Goal: Information Seeking & Learning: Learn about a topic

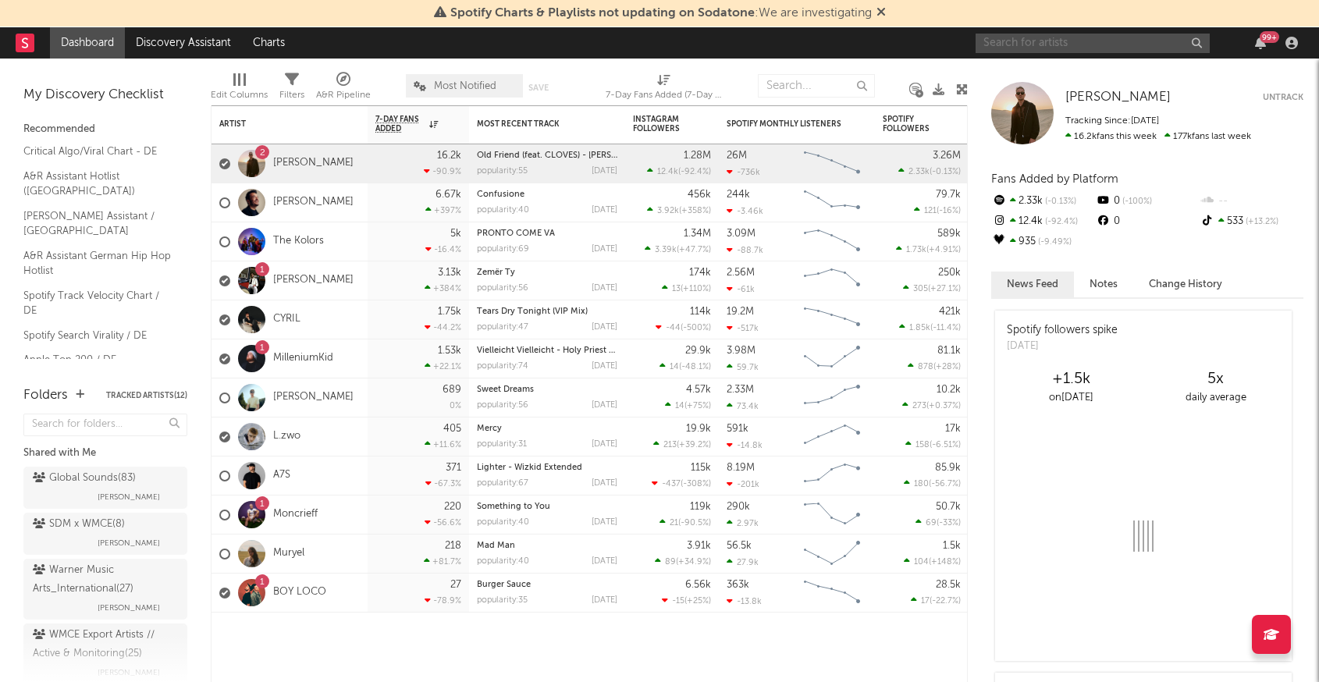
click at [1064, 37] on input "text" at bounding box center [1093, 44] width 234 height 20
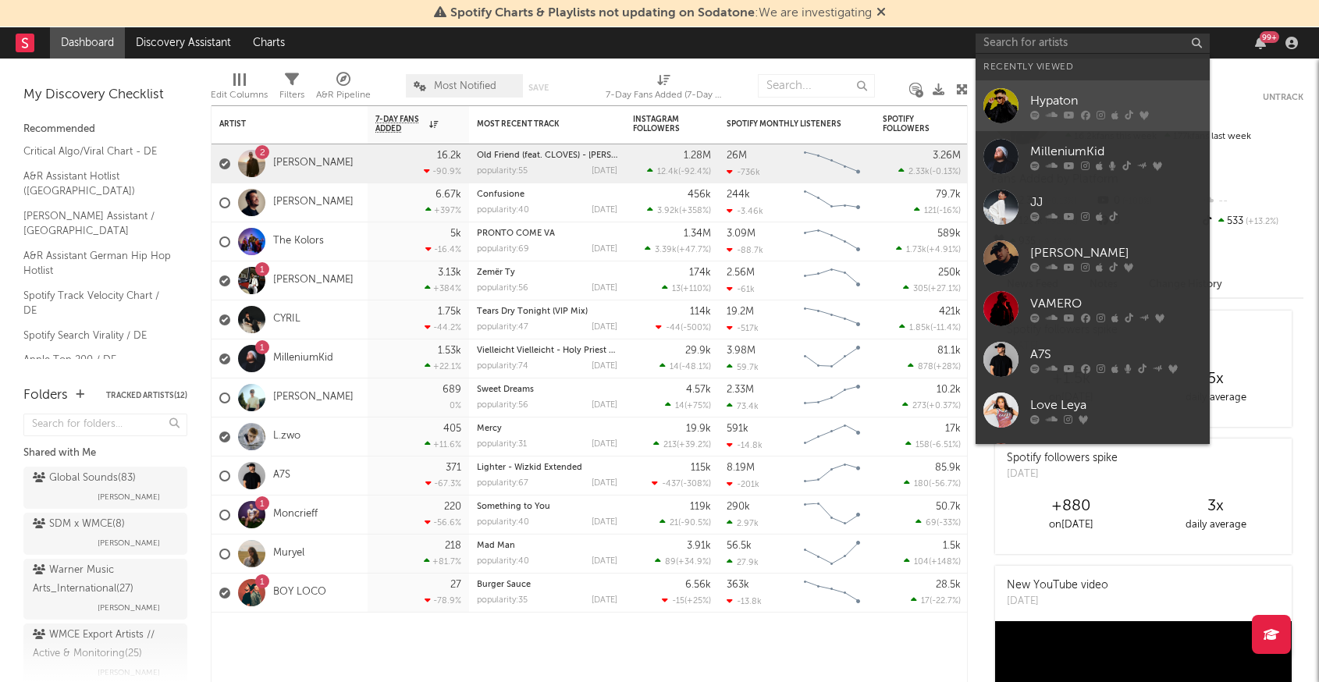
click at [990, 116] on div at bounding box center [1001, 105] width 35 height 35
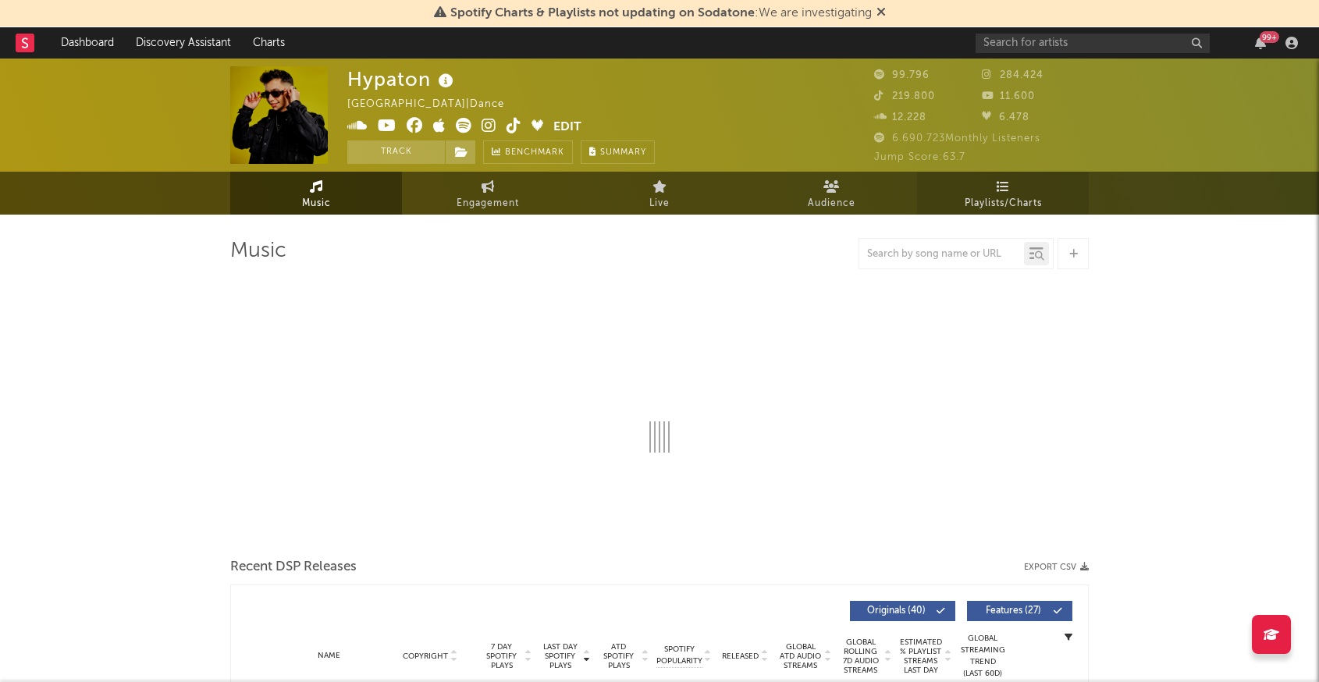
select select "6m"
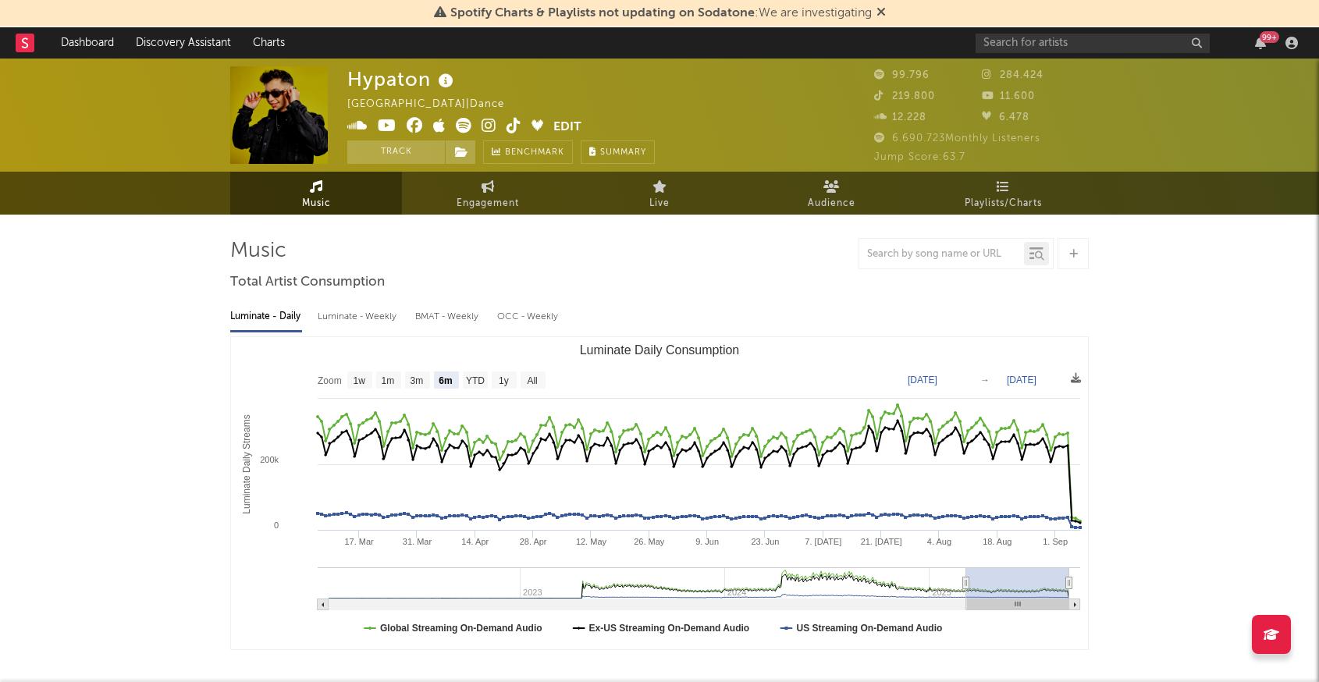
click at [879, 15] on icon at bounding box center [881, 11] width 9 height 12
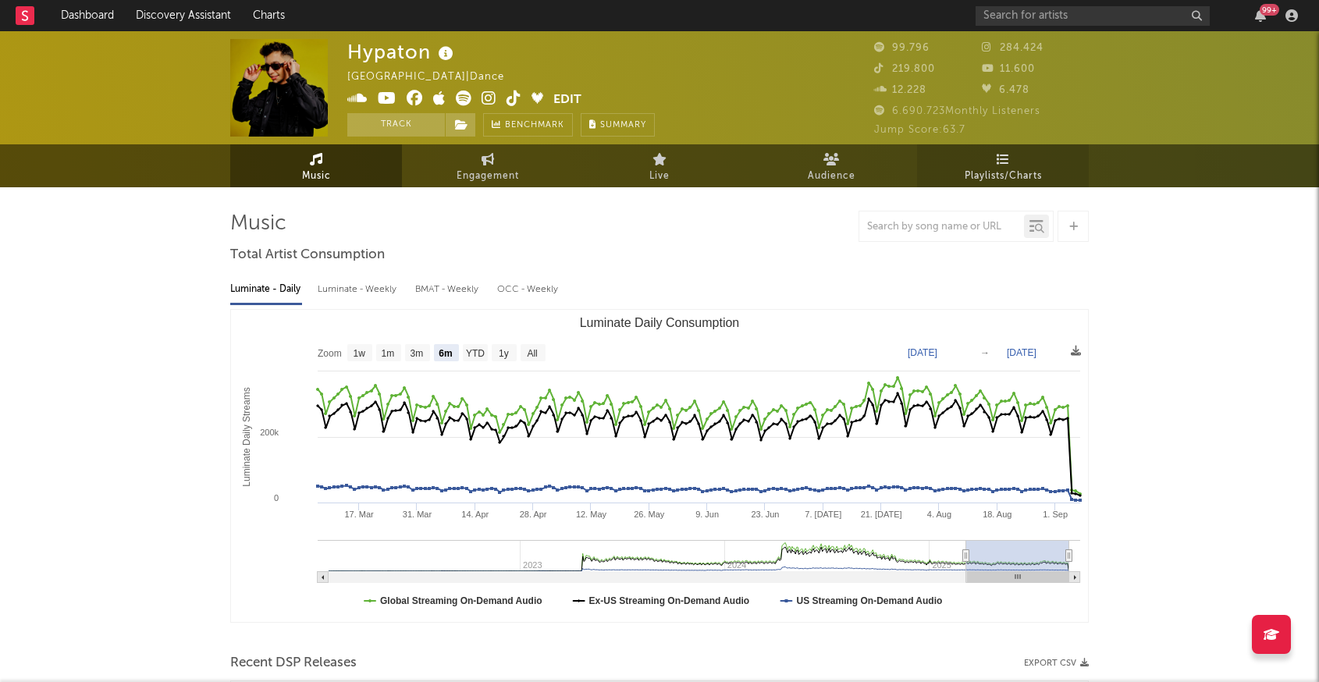
click at [998, 161] on icon at bounding box center [1003, 159] width 13 height 12
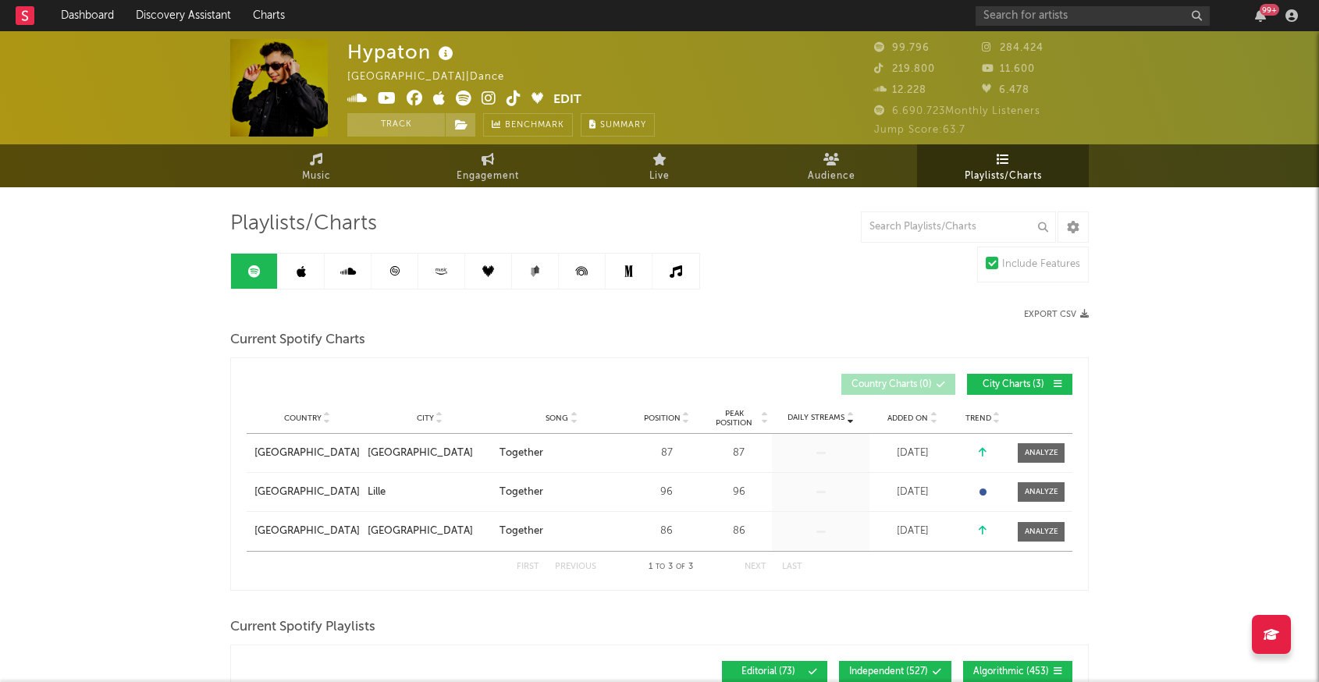
click at [394, 269] on icon at bounding box center [394, 270] width 9 height 9
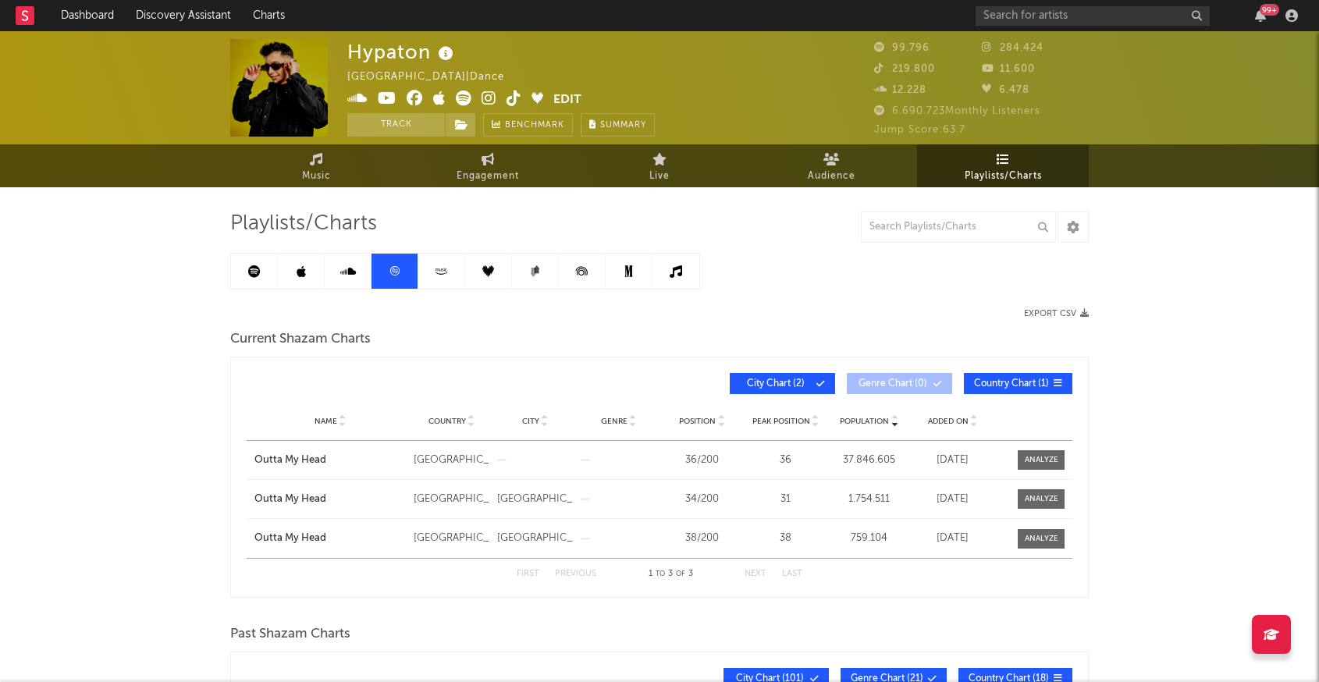
click at [296, 287] on link at bounding box center [301, 271] width 47 height 35
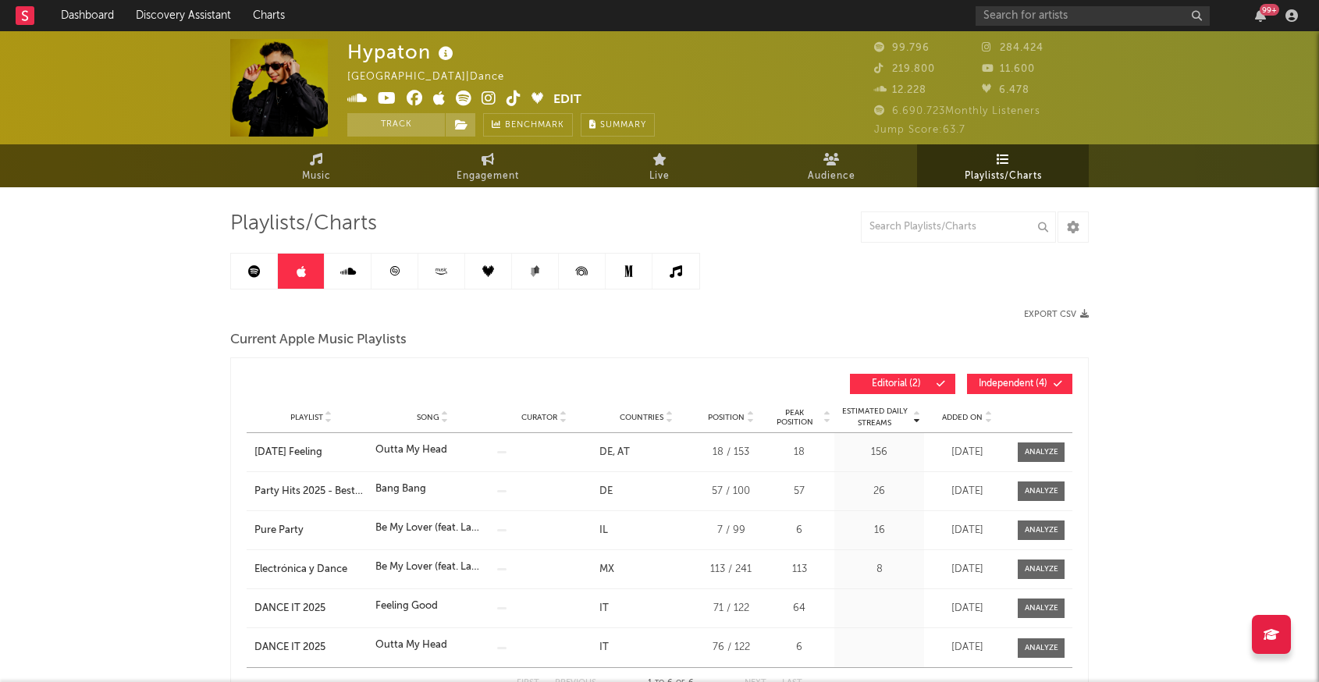
click at [247, 260] on link at bounding box center [254, 271] width 47 height 35
